Goal: Task Accomplishment & Management: Complete application form

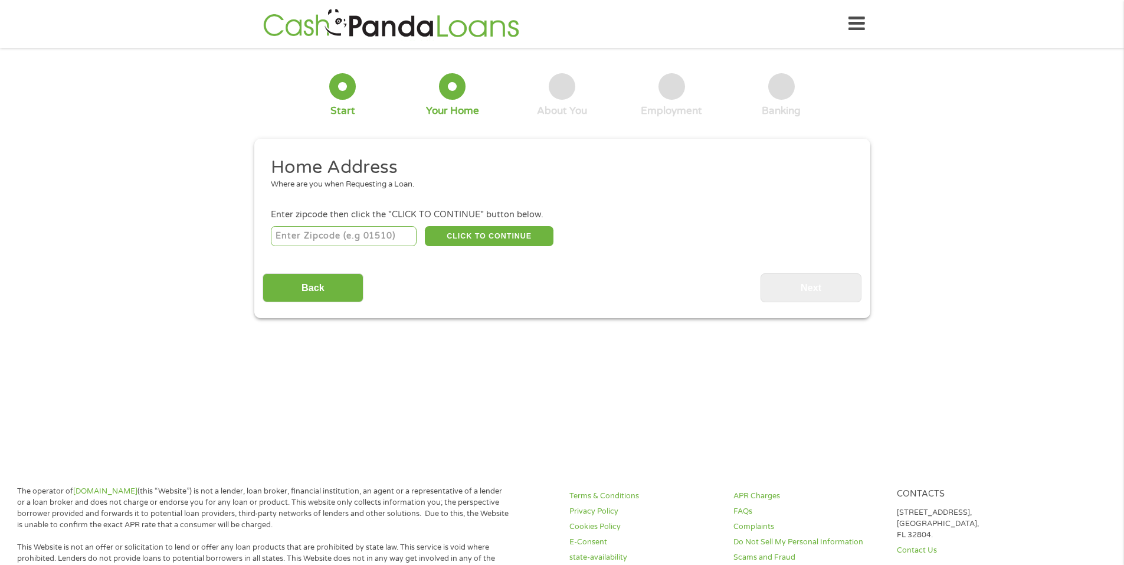
click at [364, 238] on input "number" at bounding box center [344, 236] width 146 height 20
type input "27539"
select select "[US_STATE]"
click at [500, 241] on button "CLICK TO CONTINUE" at bounding box center [489, 236] width 129 height 20
type input "27539"
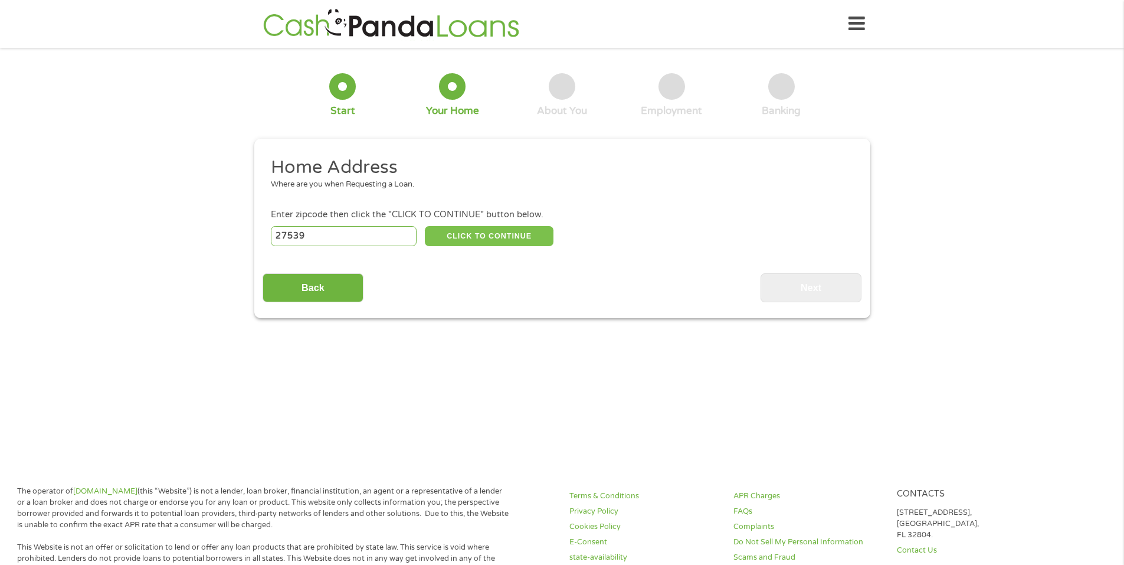
type input "Apex"
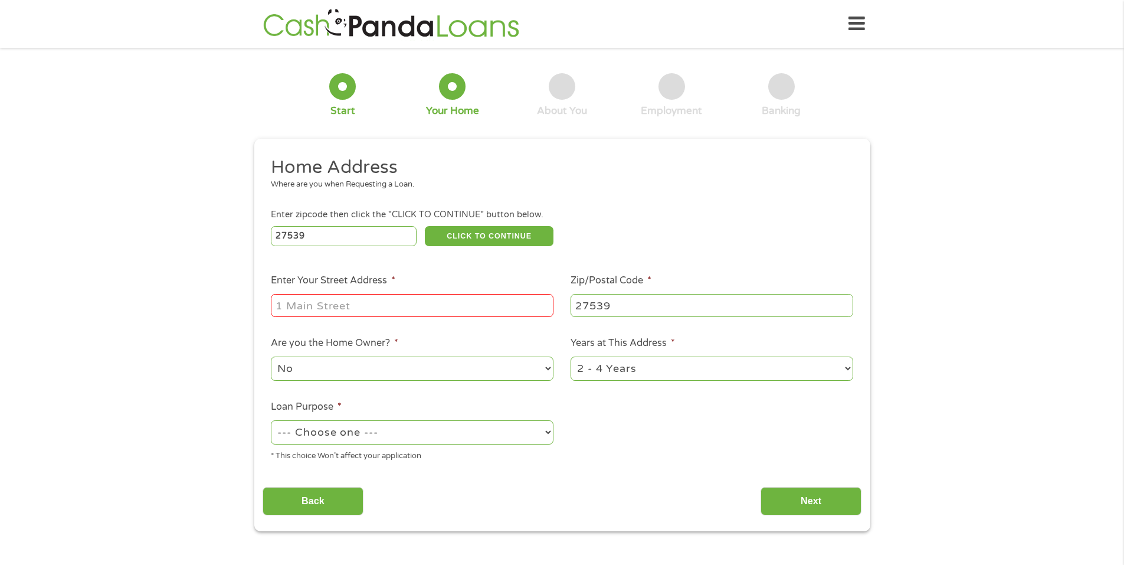
click at [462, 300] on input "Enter Your Street Address *" at bounding box center [412, 305] width 283 height 22
drag, startPoint x: 395, startPoint y: 310, endPoint x: 490, endPoint y: 308, distance: 95.0
click at [490, 308] on input "[STREET_ADDRESS]" at bounding box center [412, 305] width 283 height 22
type input "3804 Blue Horizon Dr"
click at [647, 424] on ul "Home Address Where are you when Requesting a Loan. Enter zipcode then click the…" at bounding box center [562, 313] width 599 height 315
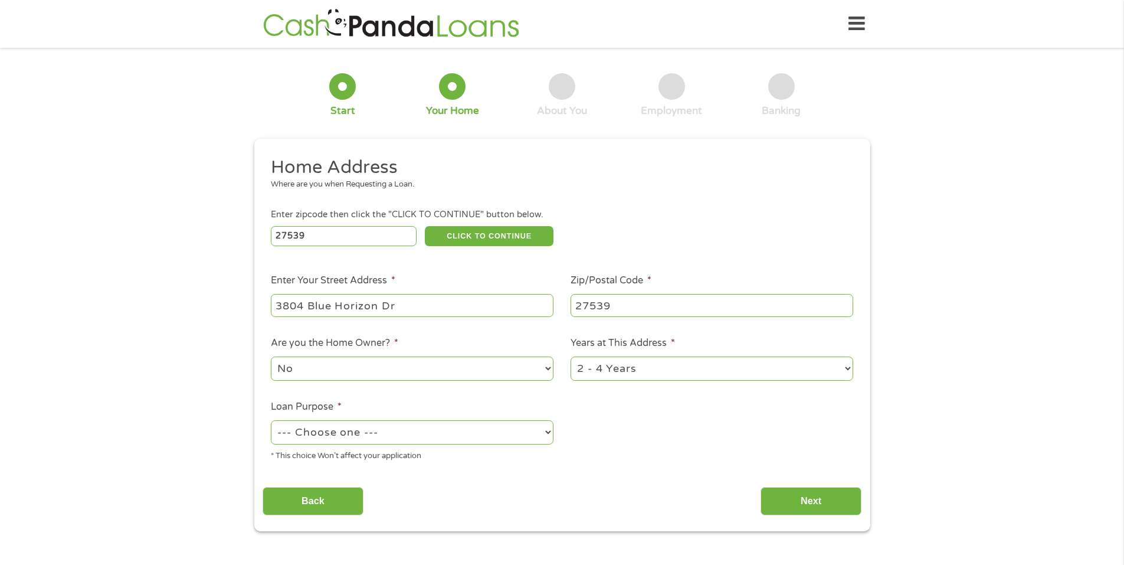
click at [639, 357] on select "1 Year or less 1 - 2 Years 2 - 4 Years Over 4 Years" at bounding box center [712, 368] width 283 height 24
select select "60months"
click at [571, 356] on select "1 Year or less 1 - 2 Years 2 - 4 Years Over 4 Years" at bounding box center [712, 368] width 283 height 24
click at [417, 372] on select "No Yes" at bounding box center [412, 368] width 283 height 24
select select "yes"
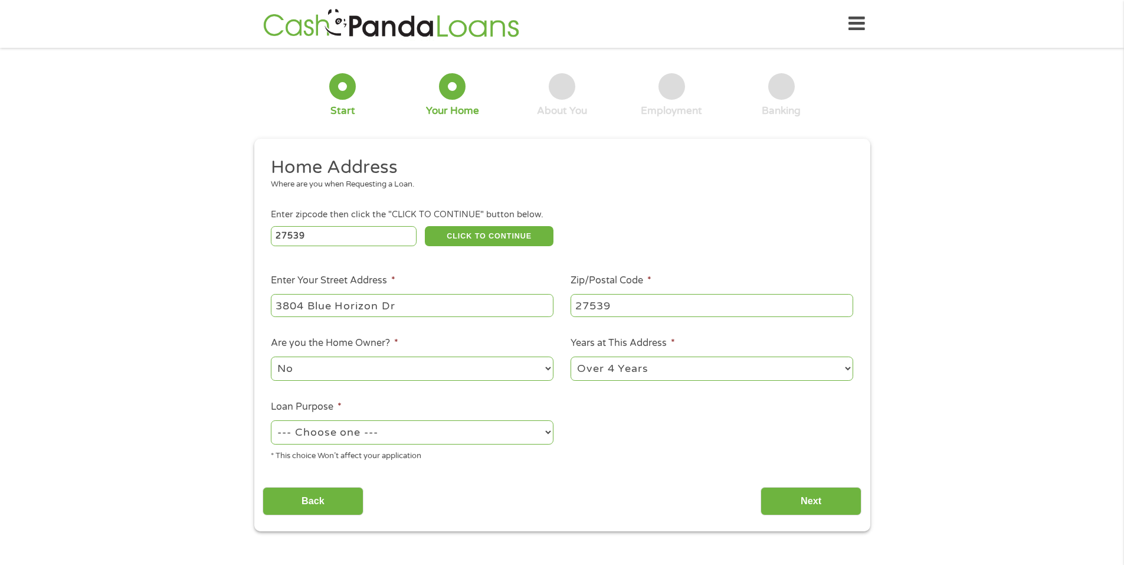
click at [271, 356] on select "No Yes" at bounding box center [412, 368] width 283 height 24
click at [401, 427] on select "--- Choose one --- Pay Bills Debt Consolidation Home Improvement Major Purchase…" at bounding box center [412, 432] width 283 height 24
select select "shorttermcash"
click at [271, 420] on select "--- Choose one --- Pay Bills Debt Consolidation Home Improvement Major Purchase…" at bounding box center [412, 432] width 283 height 24
click at [811, 499] on input "Next" at bounding box center [811, 501] width 101 height 29
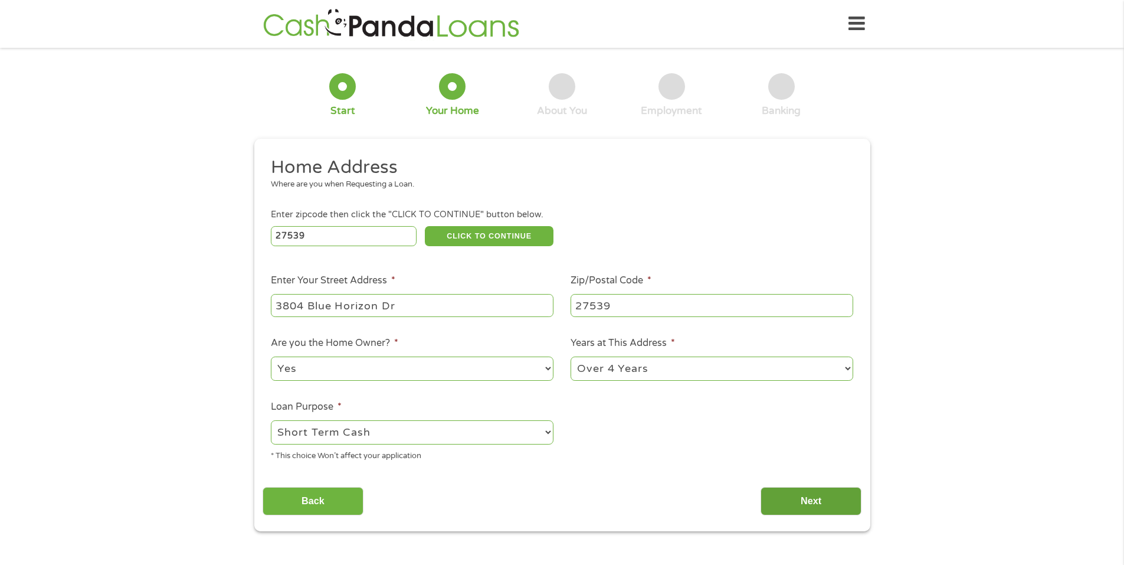
scroll to position [5, 5]
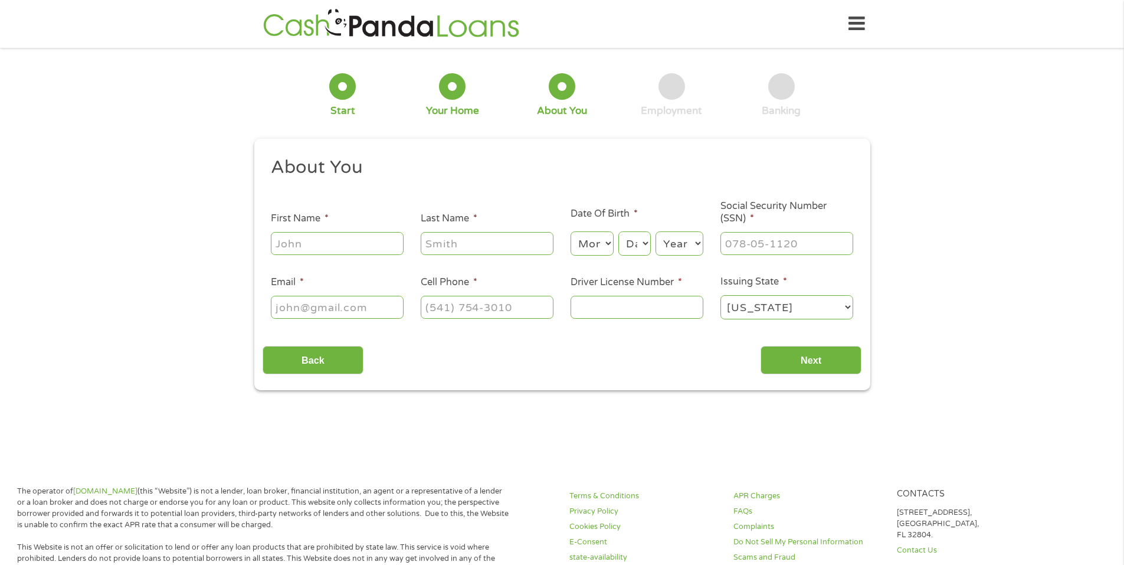
click at [330, 254] on div at bounding box center [337, 243] width 133 height 27
click at [329, 250] on input "First Name *" at bounding box center [337, 243] width 133 height 22
type input "[PERSON_NAME]"
type input "[EMAIL_ADDRESS][DOMAIN_NAME]"
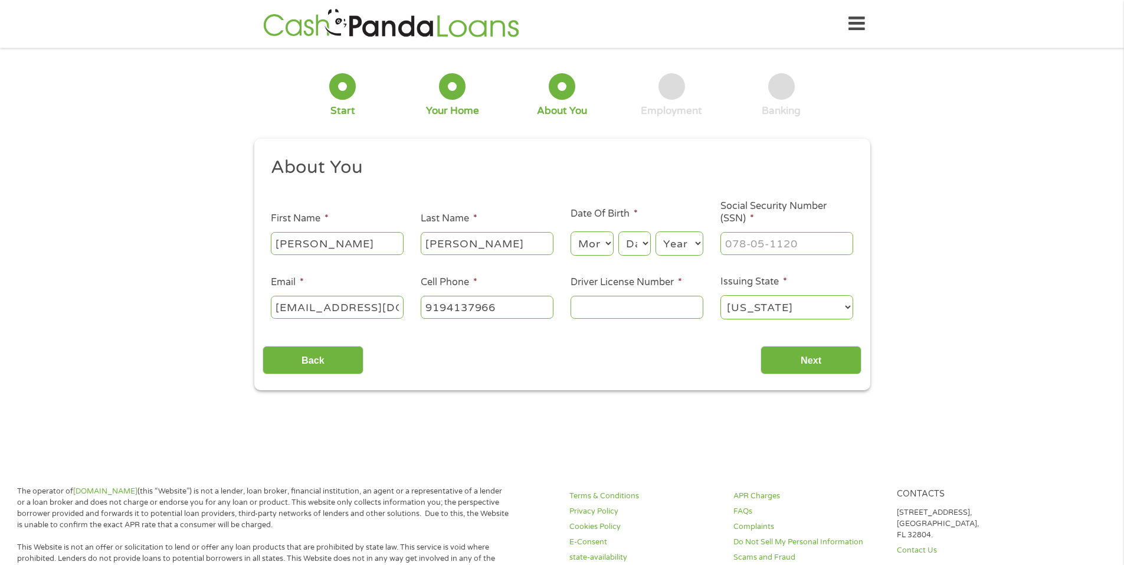
type input "[PHONE_NUMBER]"
click at [585, 243] on select "Month 1 2 3 4 5 6 7 8 9 10 11 12" at bounding box center [592, 243] width 43 height 24
select select "11"
click at [571, 231] on select "Month 1 2 3 4 5 6 7 8 9 10 11 12" at bounding box center [592, 243] width 43 height 24
drag, startPoint x: 638, startPoint y: 247, endPoint x: 634, endPoint y: 255, distance: 8.4
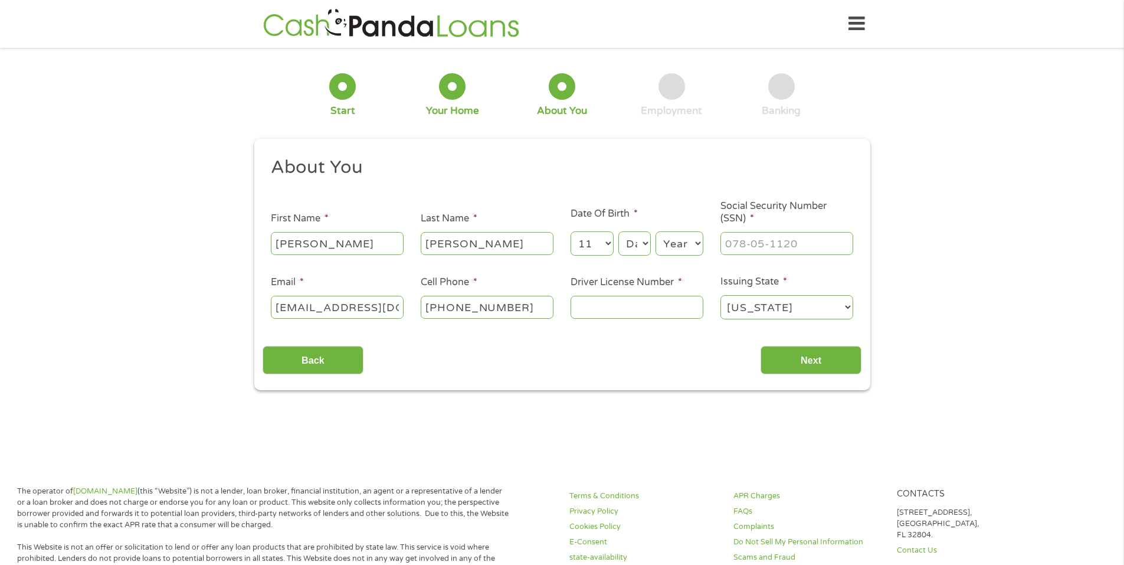
click at [638, 247] on select "Day 1 2 3 4 5 6 7 8 9 10 11 12 13 14 15 16 17 18 19 20 21 22 23 24 25 26 27 28 …" at bounding box center [634, 243] width 32 height 24
select select "2"
click at [618, 231] on select "Day 1 2 3 4 5 6 7 8 9 10 11 12 13 14 15 16 17 18 19 20 21 22 23 24 25 26 27 28 …" at bounding box center [634, 243] width 32 height 24
click at [777, 243] on input "___-__-____" at bounding box center [787, 243] width 133 height 22
type input "243-61-7221"
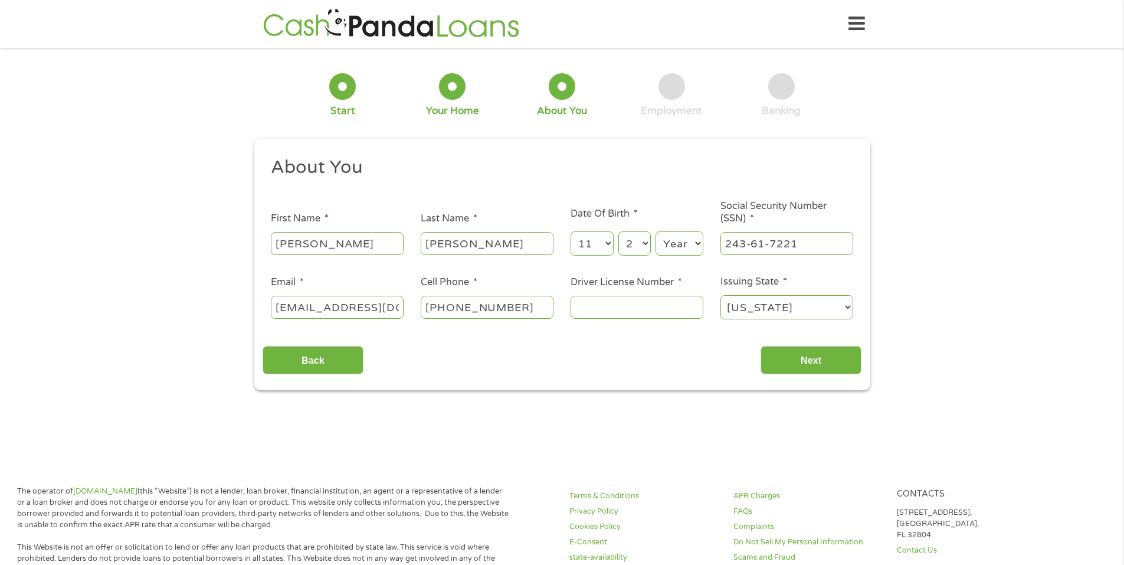
click at [630, 309] on input "Driver License Number *" at bounding box center [637, 307] width 133 height 22
type input "9770025"
click at [818, 355] on input "Next" at bounding box center [811, 360] width 101 height 29
click at [824, 368] on input "Next" at bounding box center [811, 360] width 101 height 29
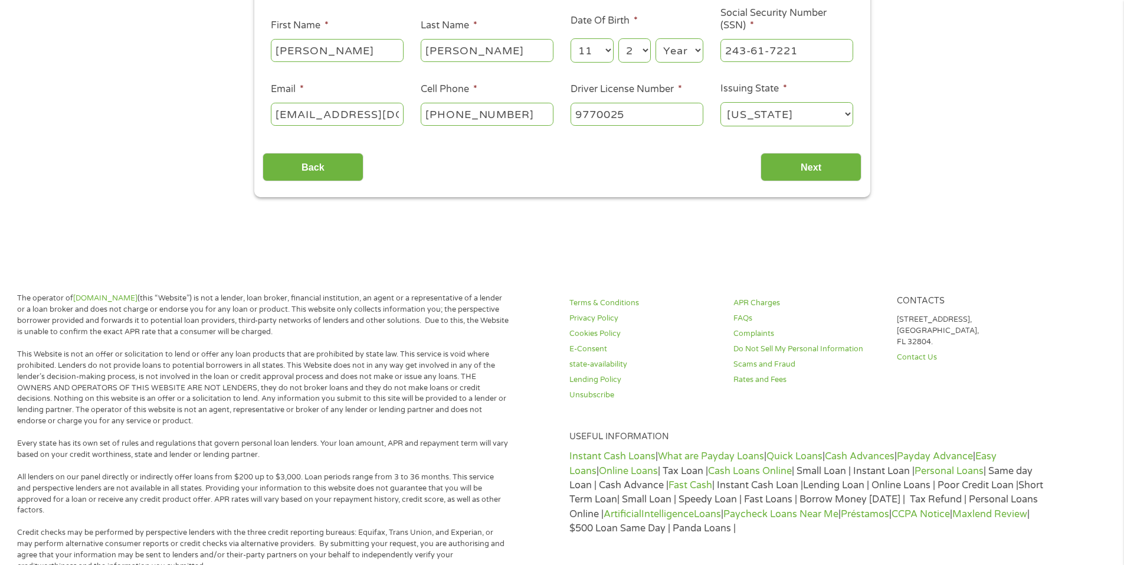
scroll to position [0, 0]
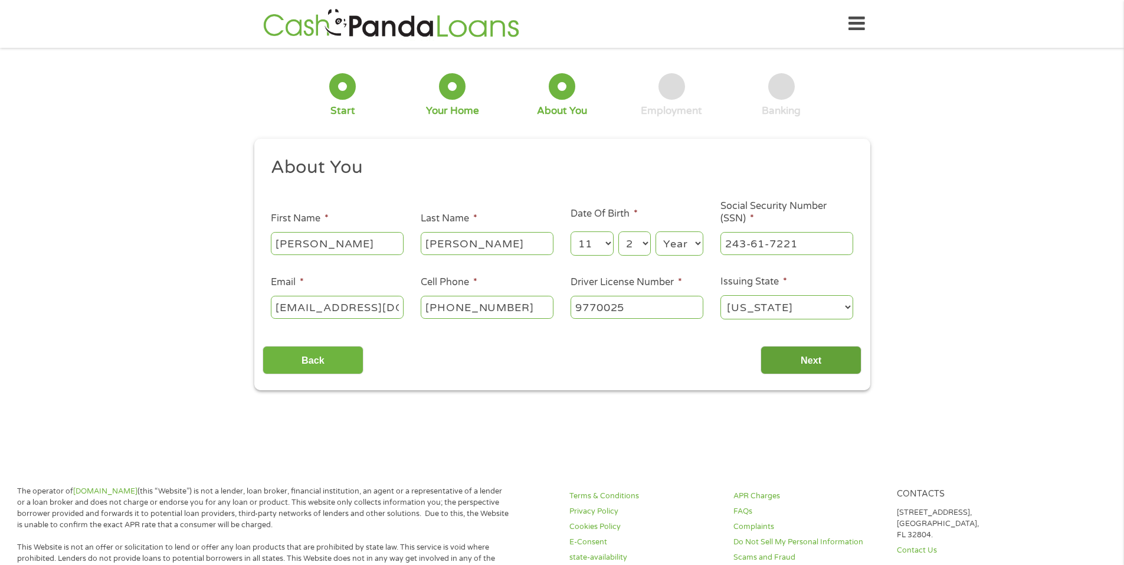
click at [786, 351] on input "Next" at bounding box center [811, 360] width 101 height 29
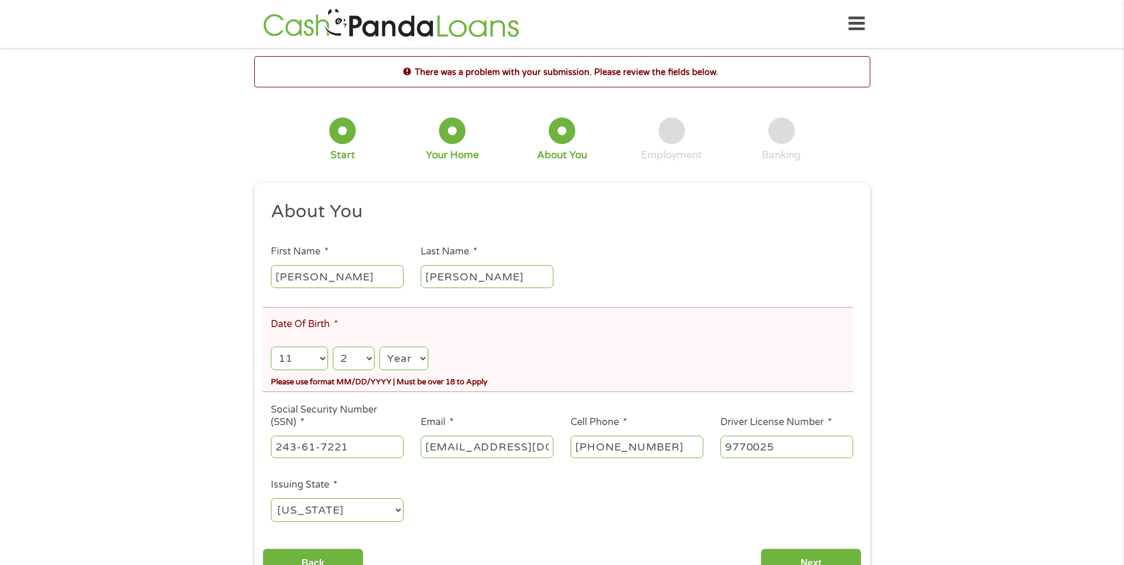
click at [318, 352] on select "Month 1 2 3 4 5 6 7 8 9 10 11 12" at bounding box center [299, 358] width 57 height 24
click at [420, 359] on select "Year [DATE] 2006 2005 2004 2003 2002 2001 2000 1999 1998 1997 1996 1995 1994 19…" at bounding box center [403, 358] width 48 height 24
select select "1977"
click at [379, 346] on select "Year [DATE] 2006 2005 2004 2003 2002 2001 2000 1999 1998 1997 1996 1995 1994 19…" at bounding box center [403, 358] width 48 height 24
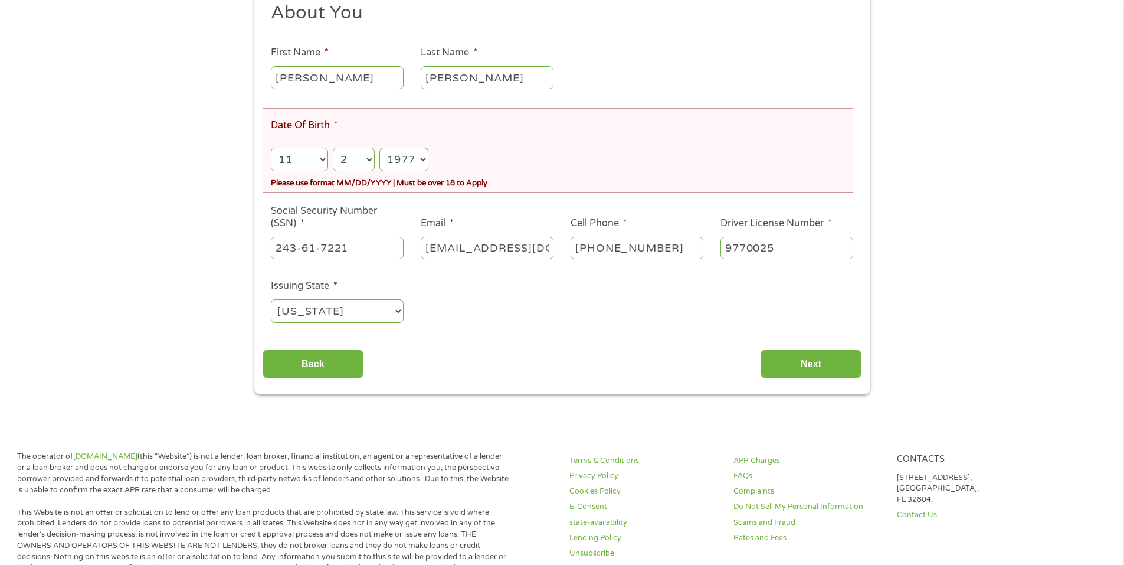
scroll to position [236, 0]
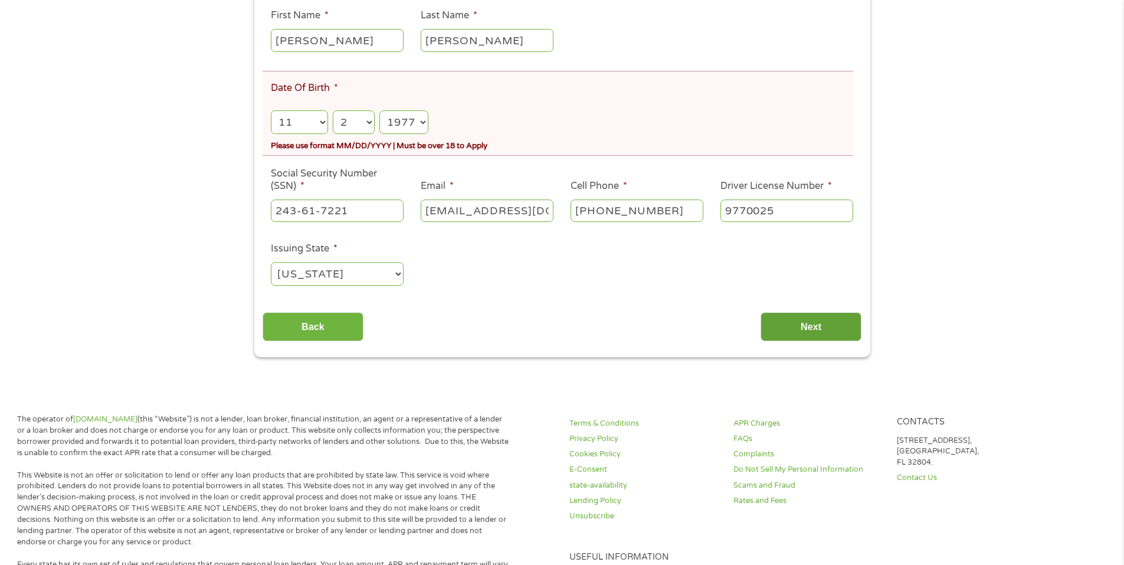
click at [846, 316] on input "Next" at bounding box center [811, 326] width 101 height 29
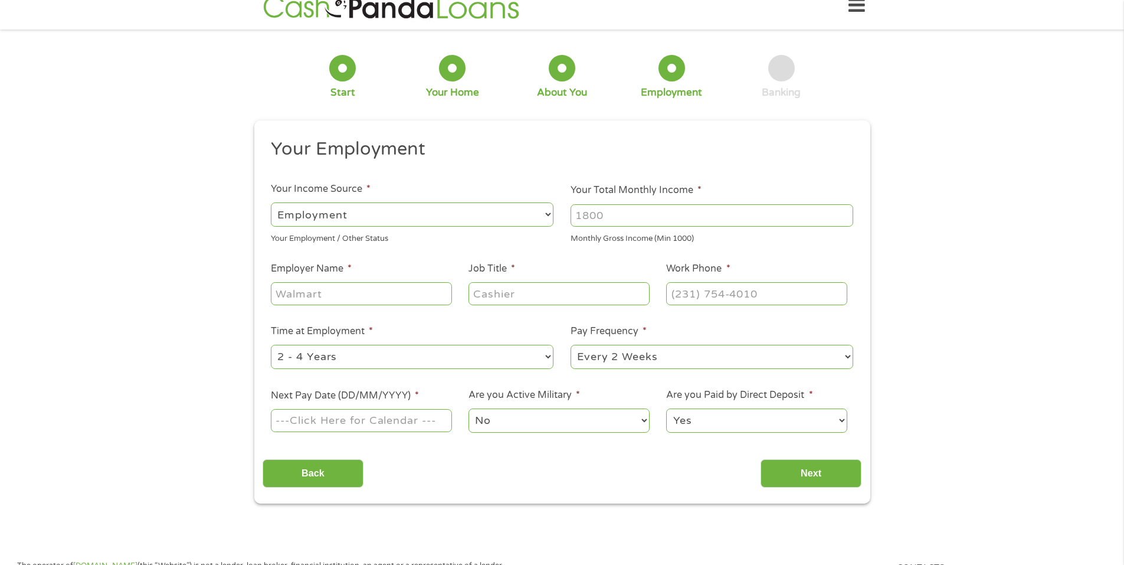
scroll to position [0, 0]
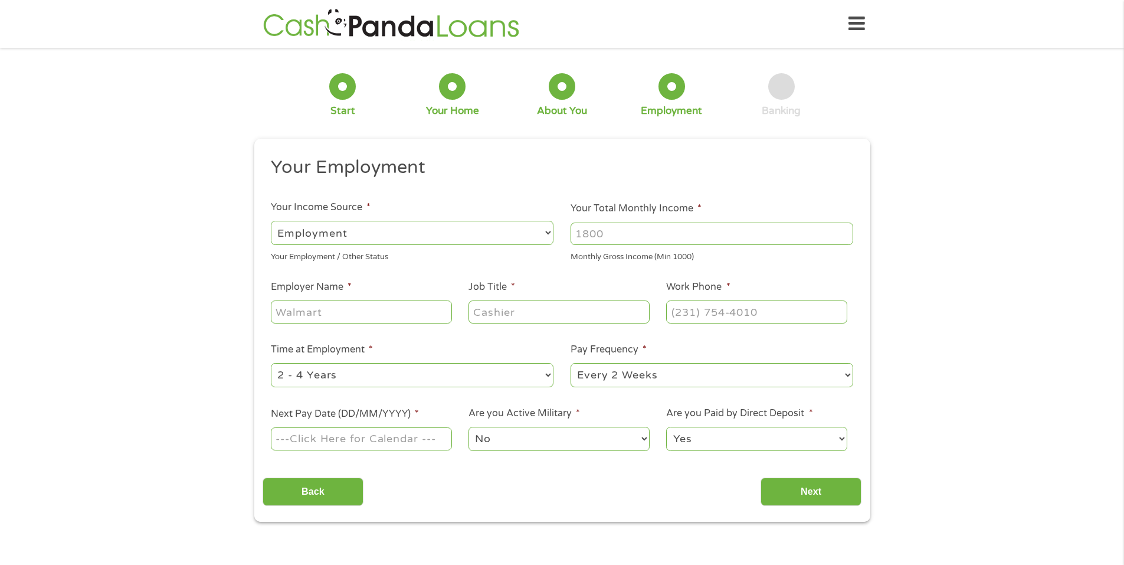
click at [405, 230] on select "--- Choose one --- Employment [DEMOGRAPHIC_DATA] Benefits" at bounding box center [412, 233] width 283 height 24
click at [271, 221] on select "--- Choose one --- Employment [DEMOGRAPHIC_DATA] Benefits" at bounding box center [412, 233] width 283 height 24
click at [407, 236] on select "--- Choose one --- Employment [DEMOGRAPHIC_DATA] Benefits" at bounding box center [412, 233] width 283 height 24
click at [271, 221] on select "--- Choose one --- Employment [DEMOGRAPHIC_DATA] Benefits" at bounding box center [412, 233] width 283 height 24
click at [685, 233] on input "Your Total Monthly Income *" at bounding box center [712, 233] width 283 height 22
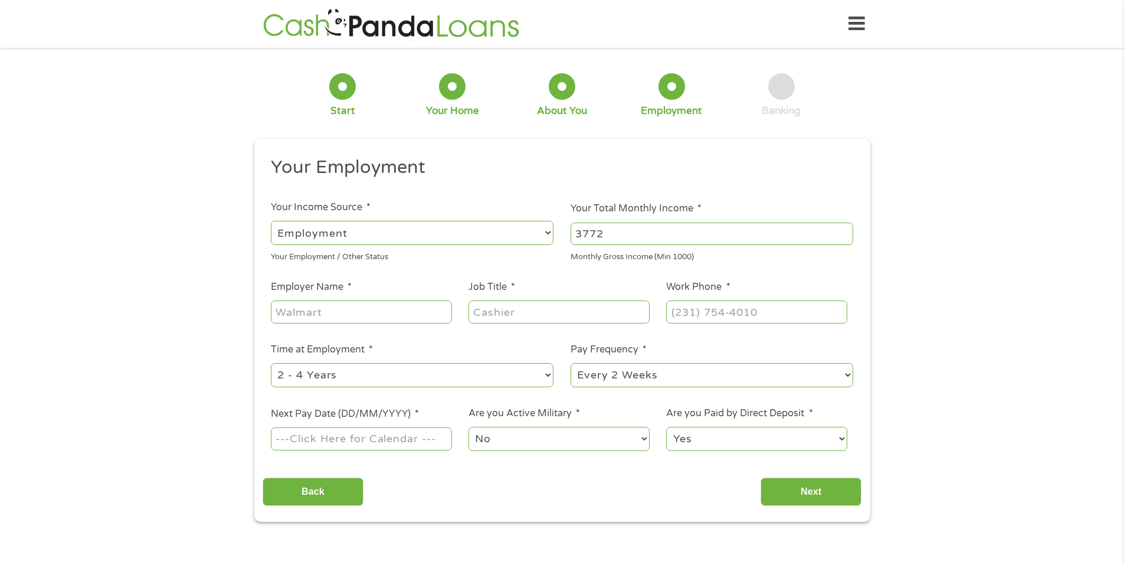
type input "3772"
click at [377, 313] on input "Employer Name *" at bounding box center [361, 311] width 181 height 22
type input "dell"
click at [503, 315] on input "Job Title *" at bounding box center [559, 311] width 181 height 22
type input "associate"
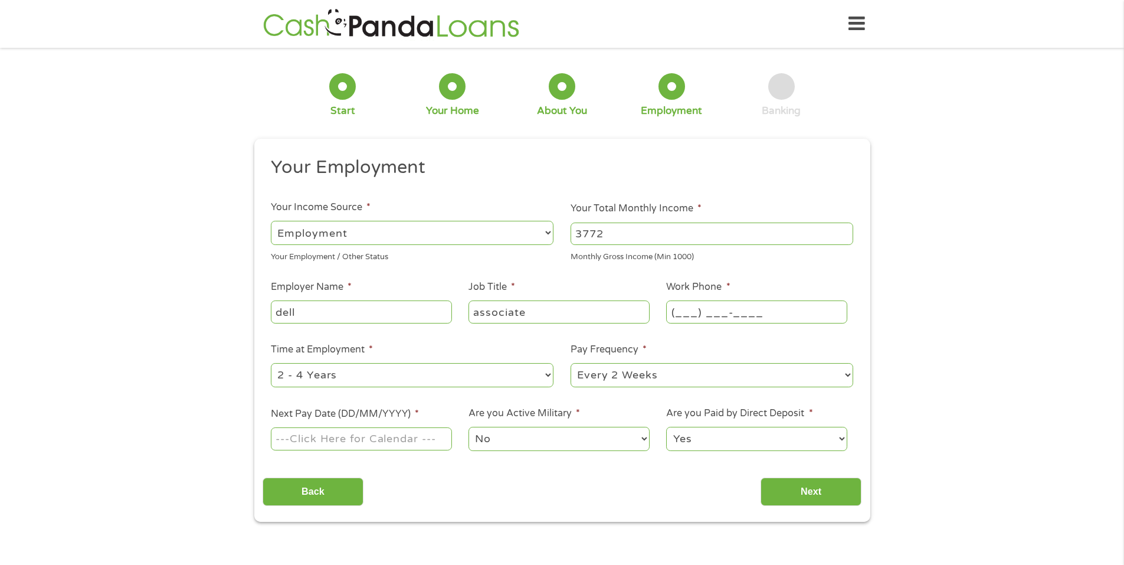
click at [737, 311] on input "(___) ___-____" at bounding box center [756, 311] width 181 height 22
type input "[PHONE_NUMBER]"
click at [427, 377] on select "--- Choose one --- 1 Year or less 1 - 2 Years 2 - 4 Years Over 4 Years" at bounding box center [412, 375] width 283 height 24
select select "60months"
click at [271, 363] on select "--- Choose one --- 1 Year or less 1 - 2 Years 2 - 4 Years Over 4 Years" at bounding box center [412, 375] width 283 height 24
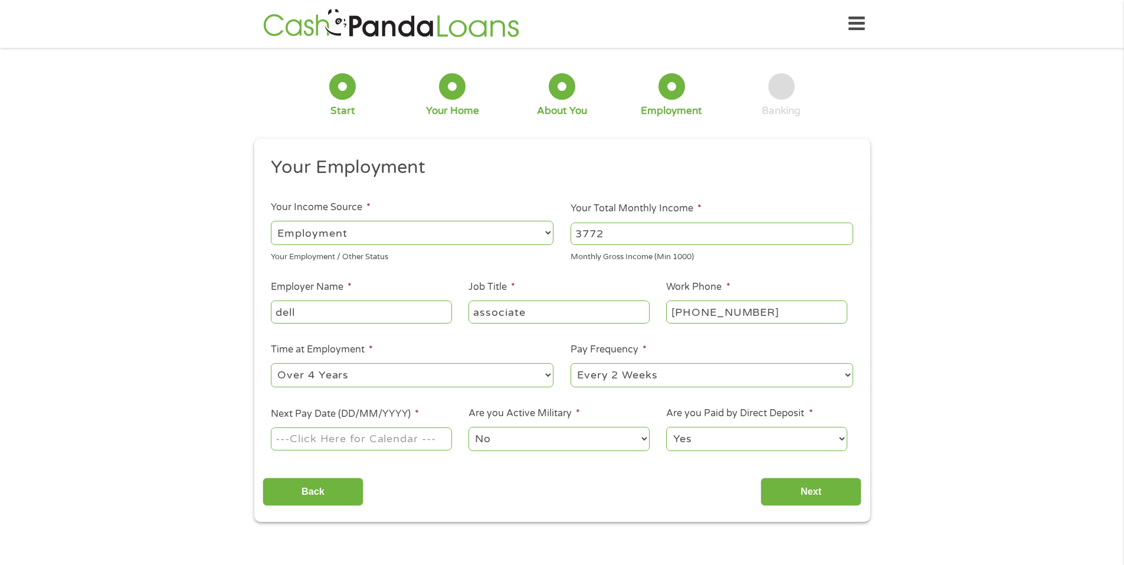
click at [687, 377] on select "--- Choose one --- Every 2 Weeks Every Week Monthly Semi-Monthly" at bounding box center [712, 375] width 283 height 24
click at [571, 363] on select "--- Choose one --- Every 2 Weeks Every Week Monthly Semi-Monthly" at bounding box center [712, 375] width 283 height 24
click at [410, 438] on input "Next Pay Date (DD/MM/YYYY) *" at bounding box center [361, 438] width 181 height 22
type input "[DATE]"
click at [807, 489] on input "Next" at bounding box center [811, 491] width 101 height 29
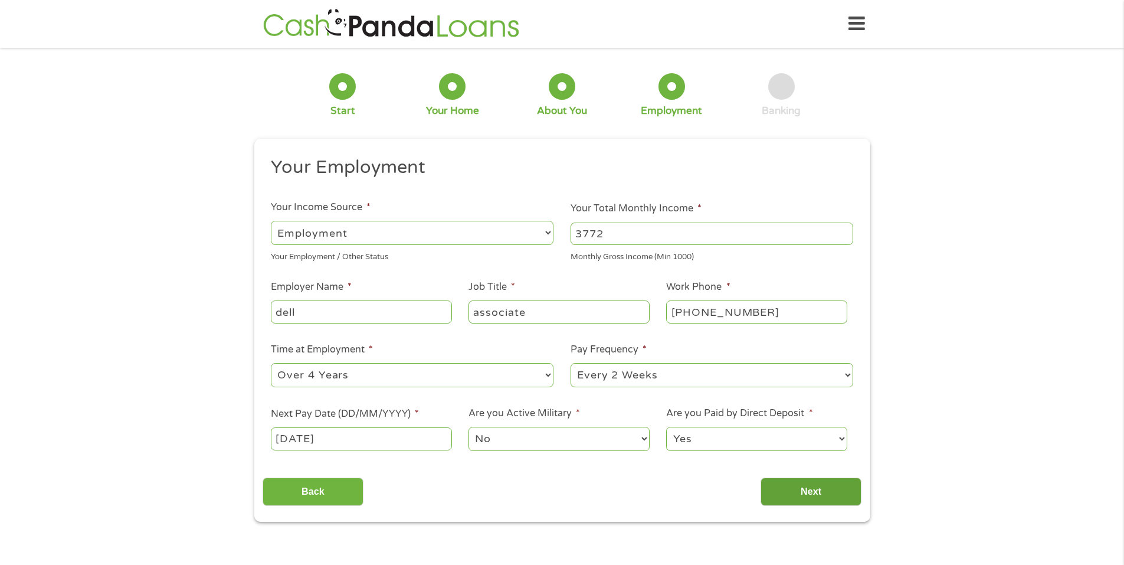
scroll to position [5, 5]
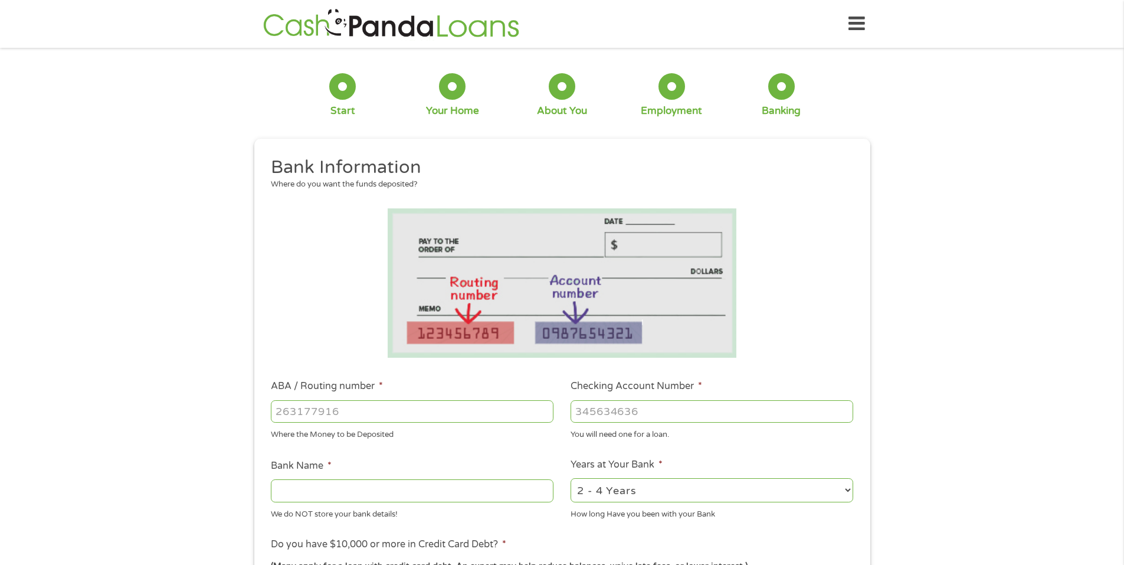
click at [424, 411] on input "ABA / Routing number *" at bounding box center [412, 411] width 283 height 22
type input "054000030"
type input "PNC BANK NA"
type input "054000030"
click at [657, 412] on input "Checking Account Number *" at bounding box center [712, 411] width 283 height 22
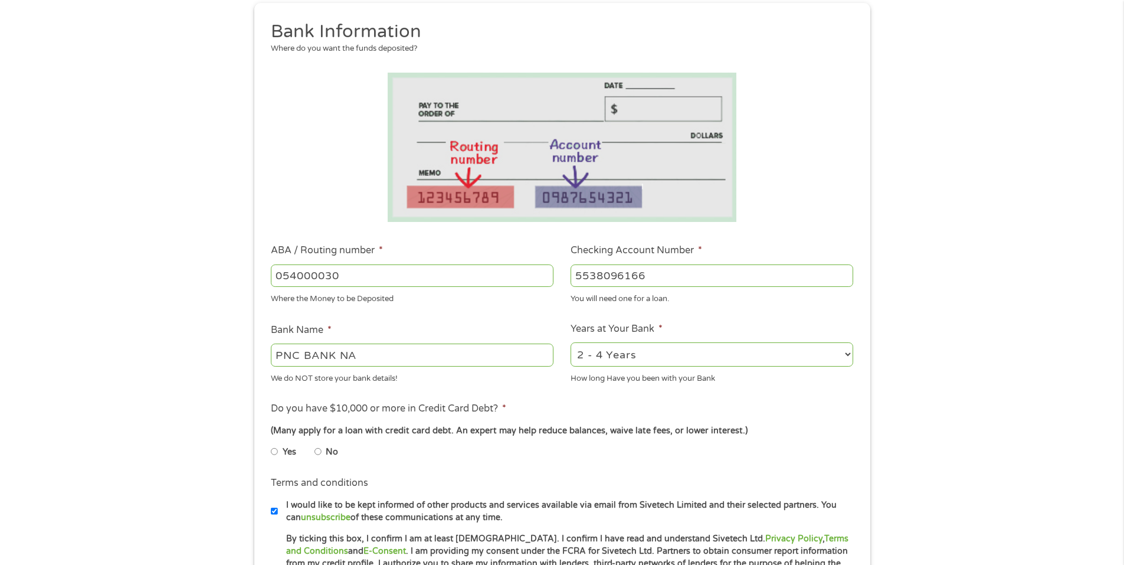
scroll to position [177, 0]
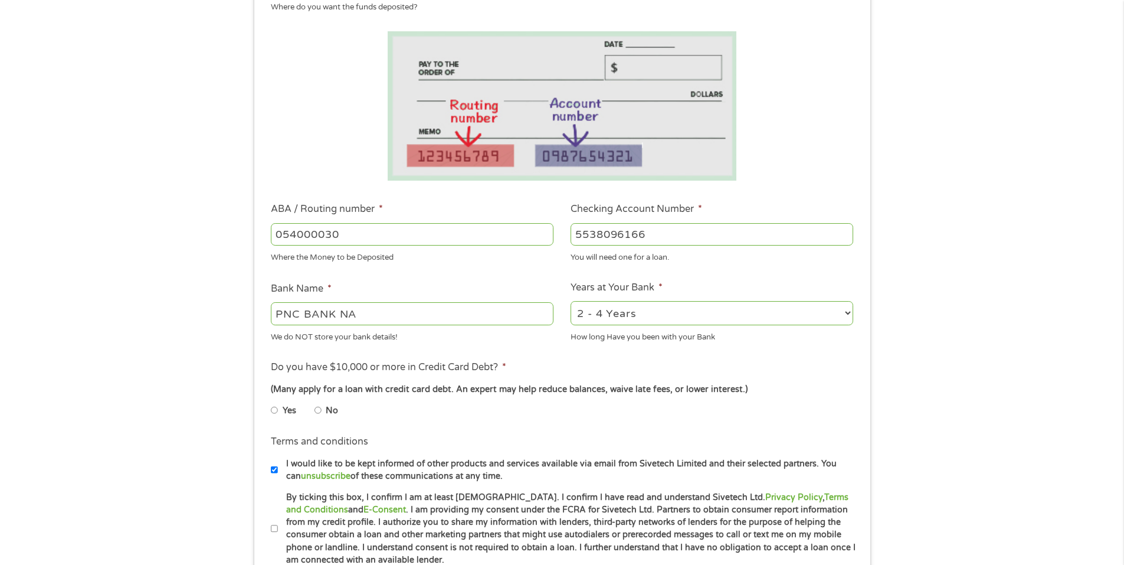
type input "5538096166"
click at [321, 410] on input "No" at bounding box center [318, 410] width 7 height 19
radio input "true"
click at [274, 528] on input "By ticking this box, I confirm I am at least [DEMOGRAPHIC_DATA]. I confirm I ha…" at bounding box center [274, 528] width 7 height 19
checkbox input "true"
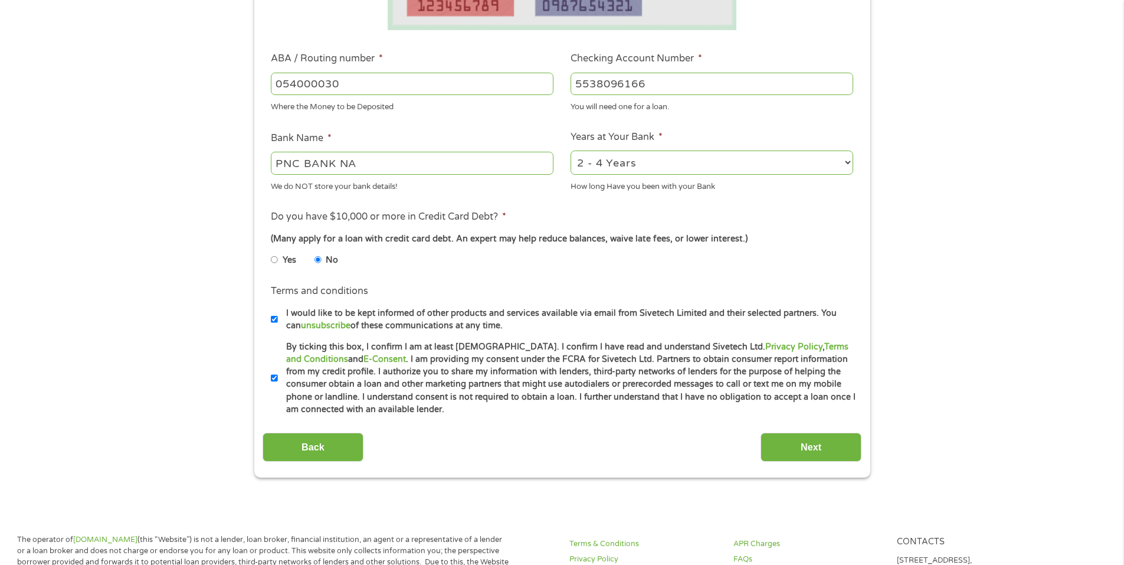
scroll to position [413, 0]
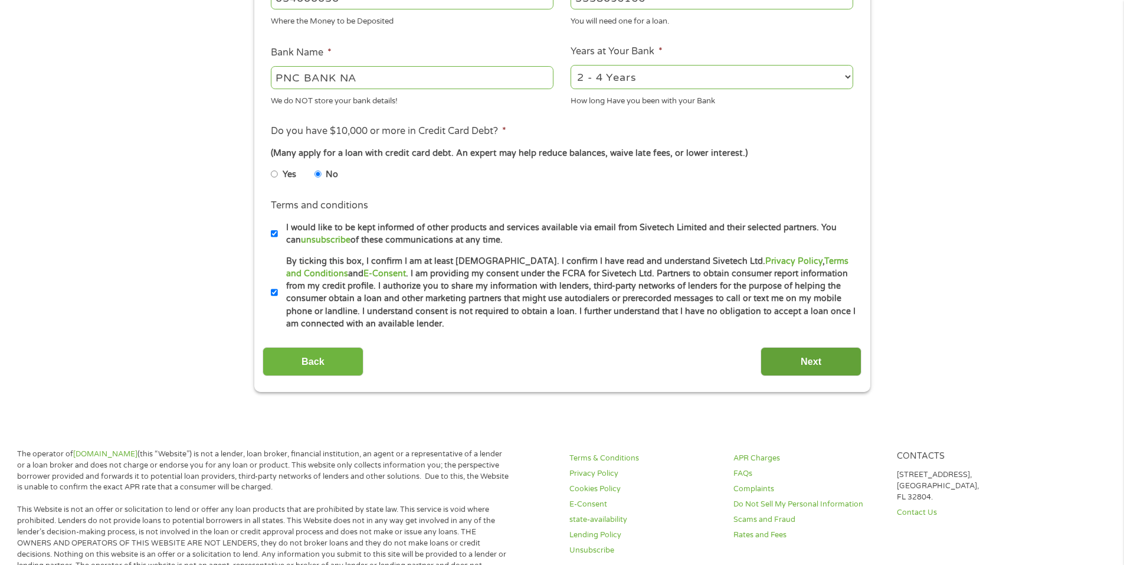
click at [840, 371] on input "Next" at bounding box center [811, 361] width 101 height 29
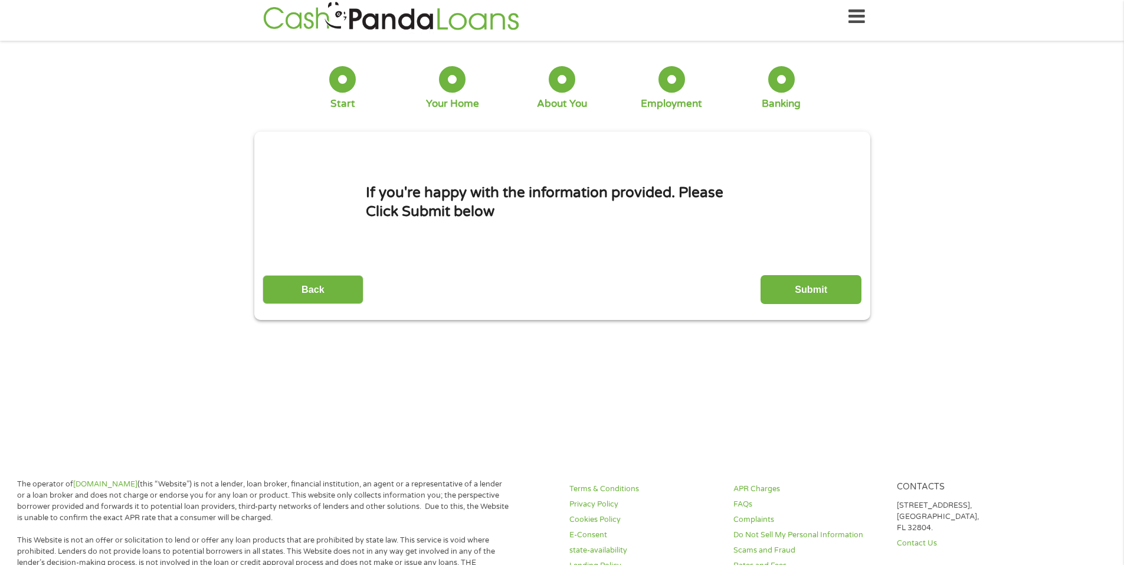
scroll to position [0, 0]
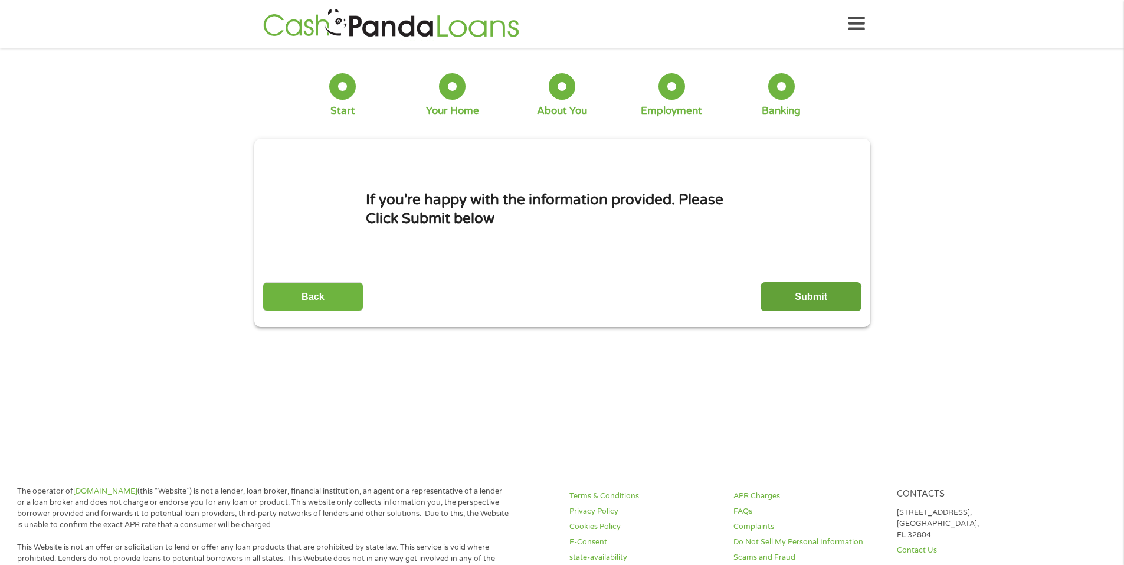
click at [828, 299] on input "Submit" at bounding box center [811, 296] width 101 height 29
